Goal: Task Accomplishment & Management: Manage account settings

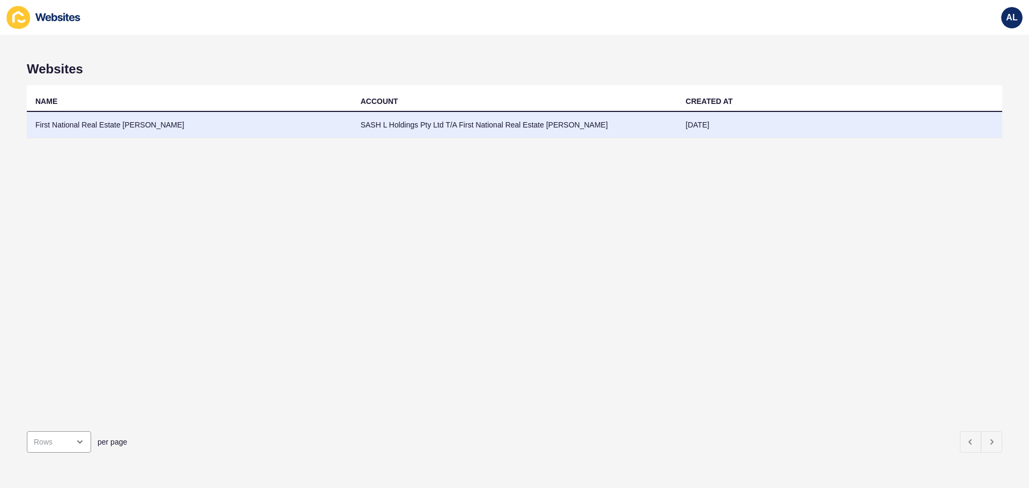
click at [118, 121] on td "First National Real Estate [PERSON_NAME]" at bounding box center [189, 125] width 325 height 26
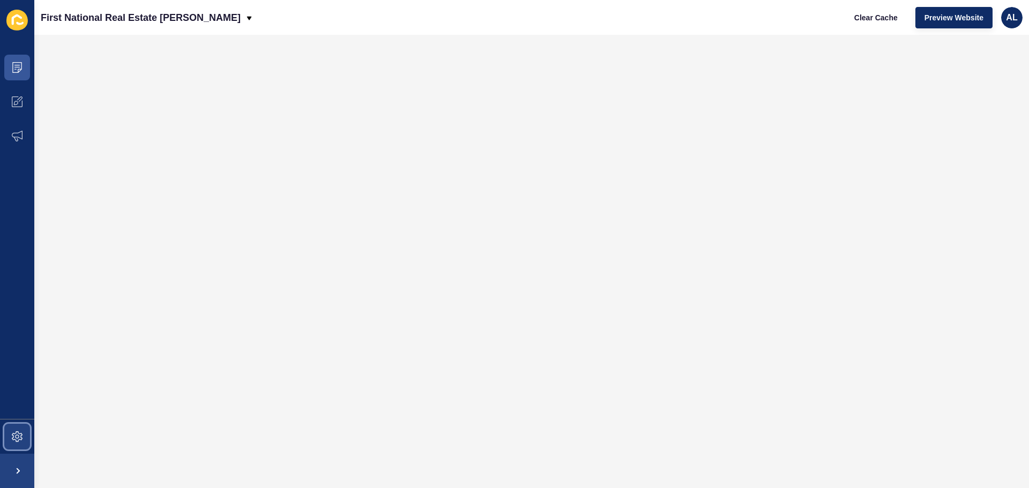
click at [12, 427] on span at bounding box center [17, 437] width 34 height 34
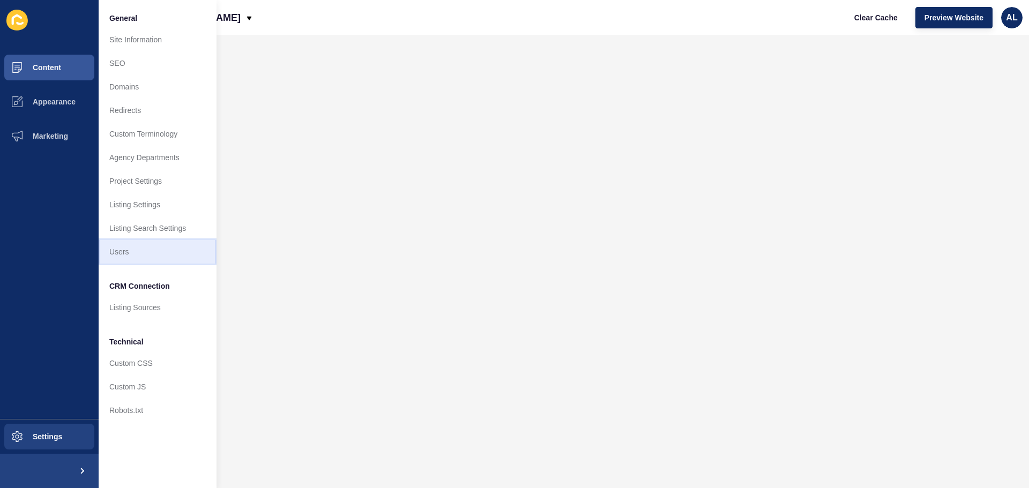
click at [132, 252] on link "Users" at bounding box center [158, 252] width 118 height 24
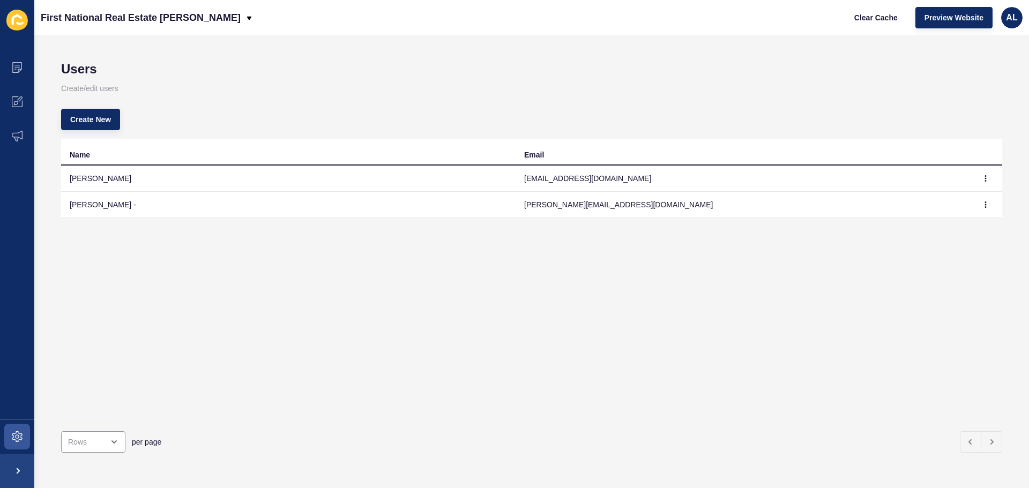
click at [185, 261] on div "Name Email [PERSON_NAME] [PERSON_NAME][EMAIL_ADDRESS][DOMAIN_NAME] Ricky - [EMA…" at bounding box center [531, 281] width 941 height 284
click at [502, 91] on p "Create/edit users" at bounding box center [531, 89] width 941 height 24
click at [21, 22] on icon at bounding box center [16, 20] width 21 height 21
click at [147, 20] on p "First National Real Estate [PERSON_NAME]" at bounding box center [141, 17] width 200 height 27
click at [111, 47] on div "Back to website list" at bounding box center [87, 49] width 77 height 19
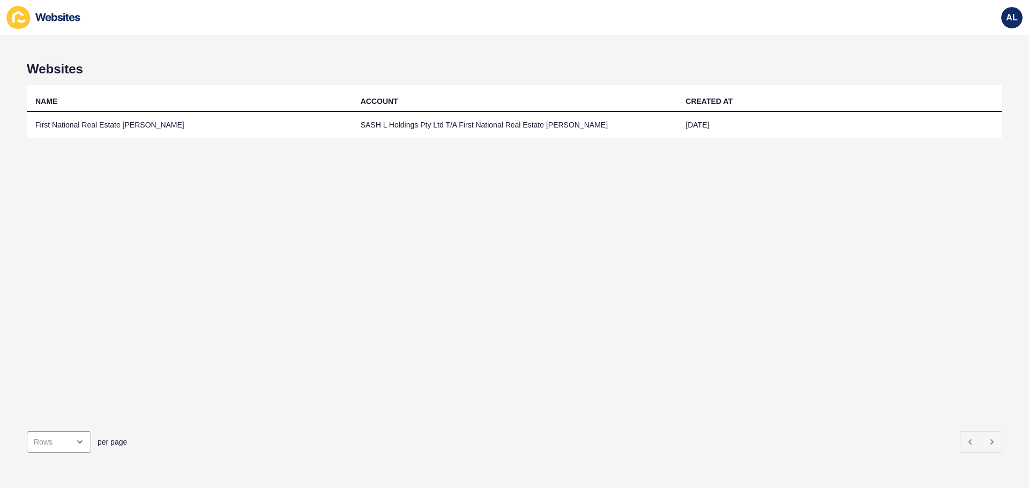
click at [764, 296] on div "NAME ACCOUNT CREATED AT First National Real Estate [PERSON_NAME] SASH L Holding…" at bounding box center [514, 254] width 975 height 338
